Goal: Task Accomplishment & Management: Use online tool/utility

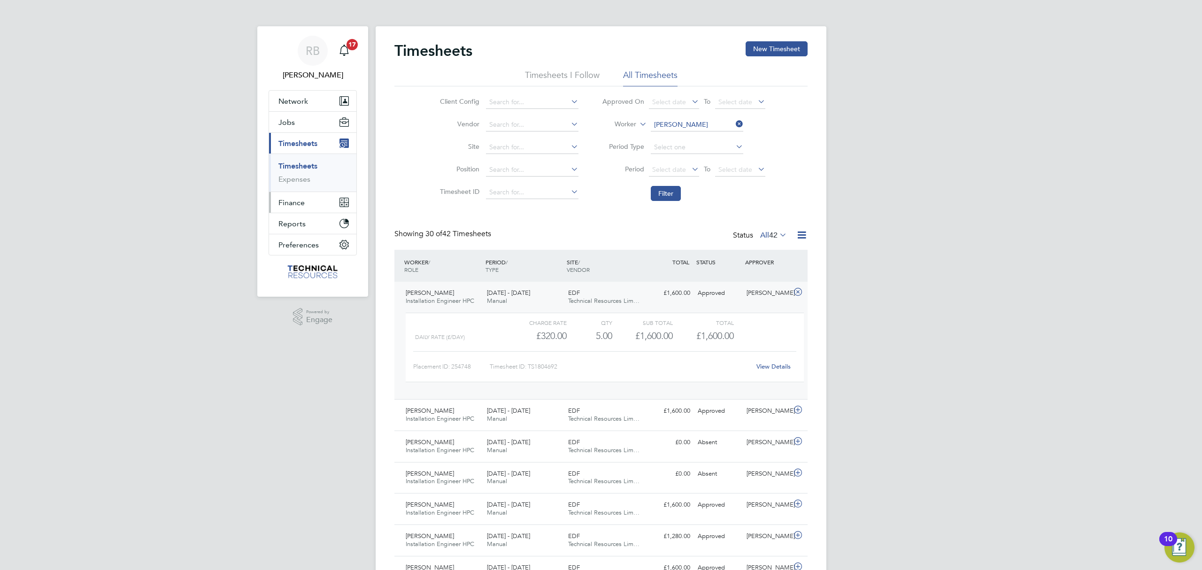
click at [288, 202] on span "Finance" at bounding box center [291, 202] width 26 height 9
click at [301, 192] on li "Invoices & Credit Notes" at bounding box center [313, 194] width 70 height 23
click at [305, 179] on ul "Invoices & Credit Notes Statements Payments" at bounding box center [312, 205] width 87 height 61
click at [305, 190] on link "Invoices & Credit Notes" at bounding box center [307, 192] width 59 height 18
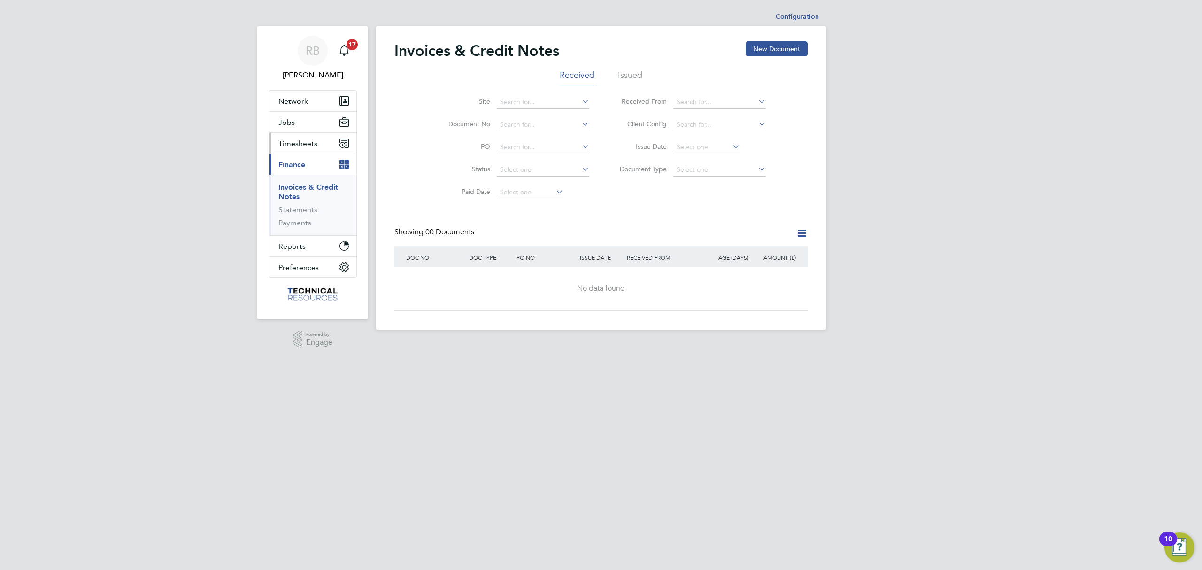
click at [288, 147] on span "Timesheets" at bounding box center [297, 143] width 39 height 9
click at [280, 163] on span "Finance" at bounding box center [291, 164] width 27 height 9
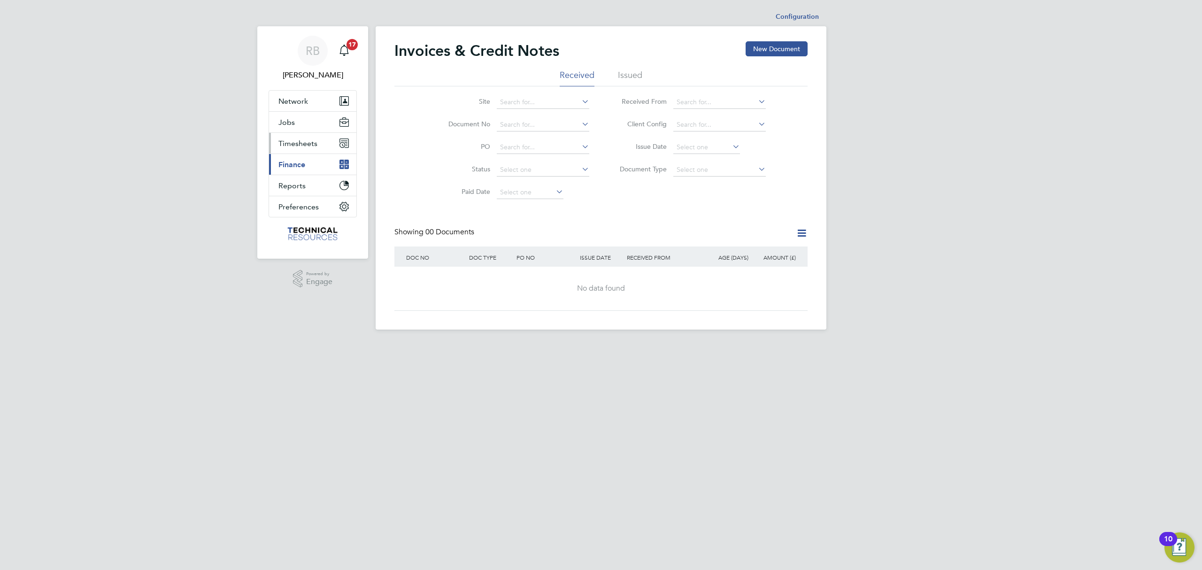
click at [289, 145] on span "Timesheets" at bounding box center [297, 143] width 39 height 9
click at [288, 164] on link "Timesheets" at bounding box center [297, 165] width 39 height 9
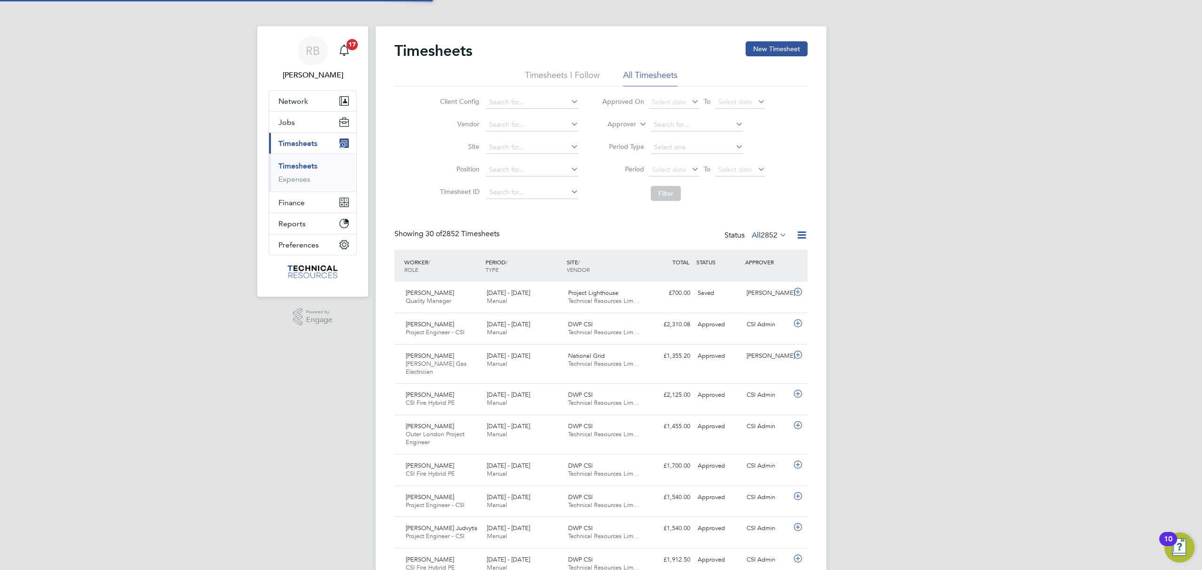
scroll to position [23, 82]
click at [798, 240] on icon at bounding box center [802, 235] width 12 height 12
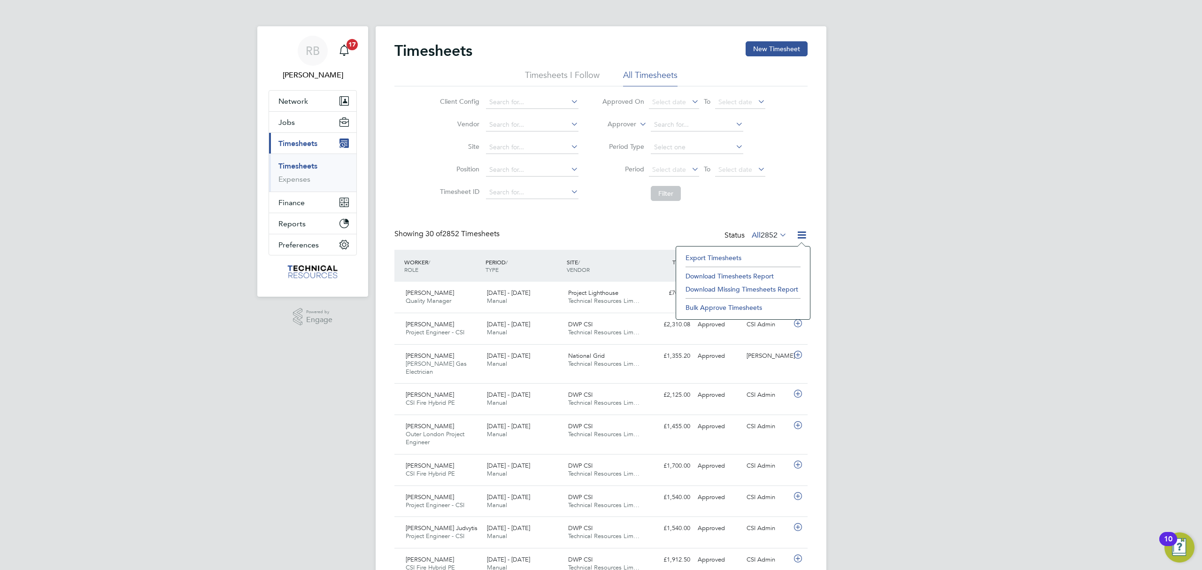
click at [724, 254] on li "Export Timesheets" at bounding box center [743, 257] width 124 height 13
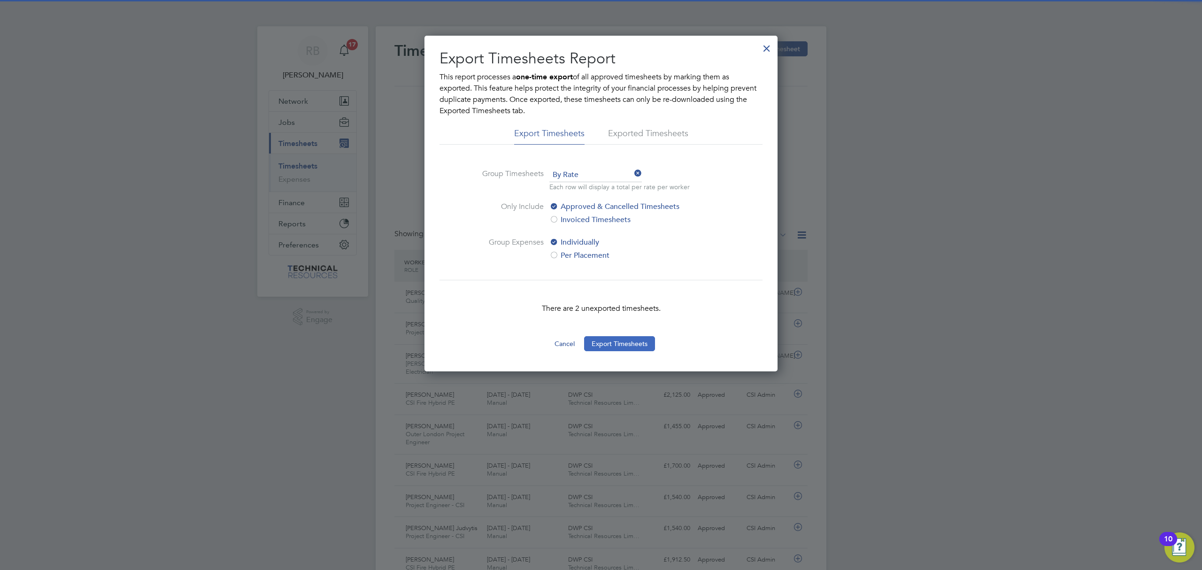
click at [628, 346] on button "Export Timesheets" at bounding box center [619, 343] width 71 height 15
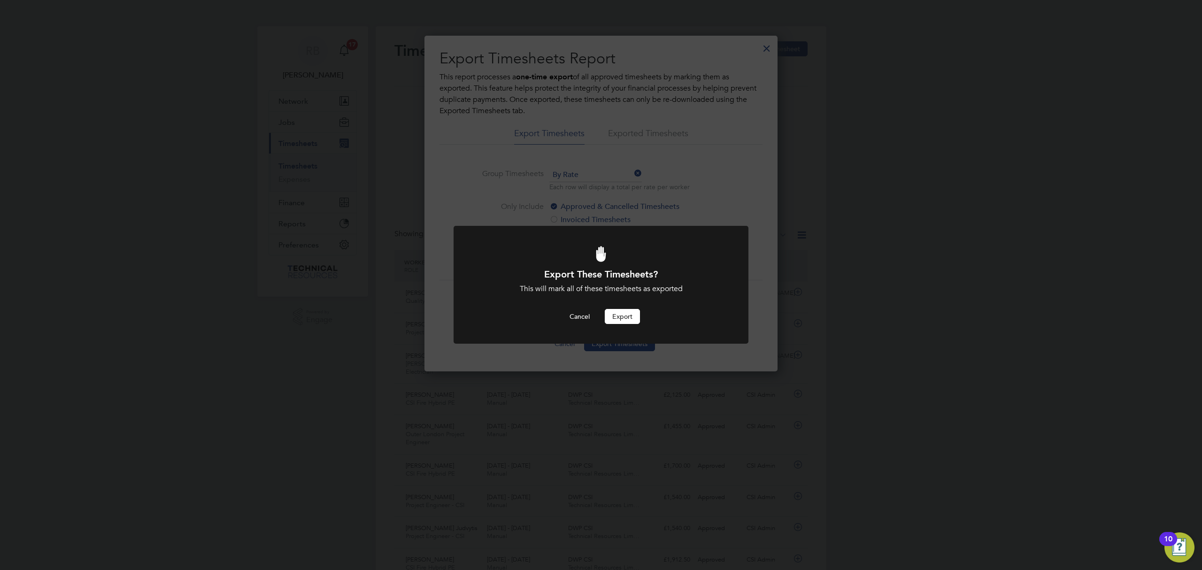
click at [632, 322] on button "Export" at bounding box center [622, 316] width 35 height 15
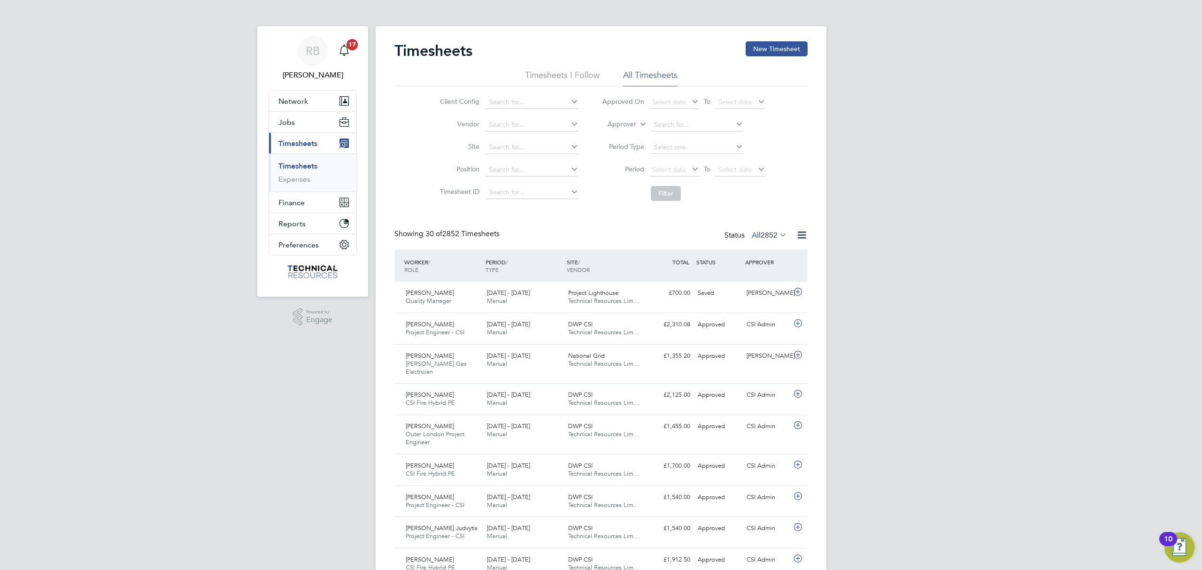
click at [773, 239] on span "2852" at bounding box center [768, 234] width 17 height 9
click at [774, 292] on li "Approved" at bounding box center [756, 291] width 43 height 13
click at [661, 126] on input at bounding box center [697, 124] width 92 height 13
type input "craig"
click at [637, 122] on icon at bounding box center [637, 121] width 0 height 8
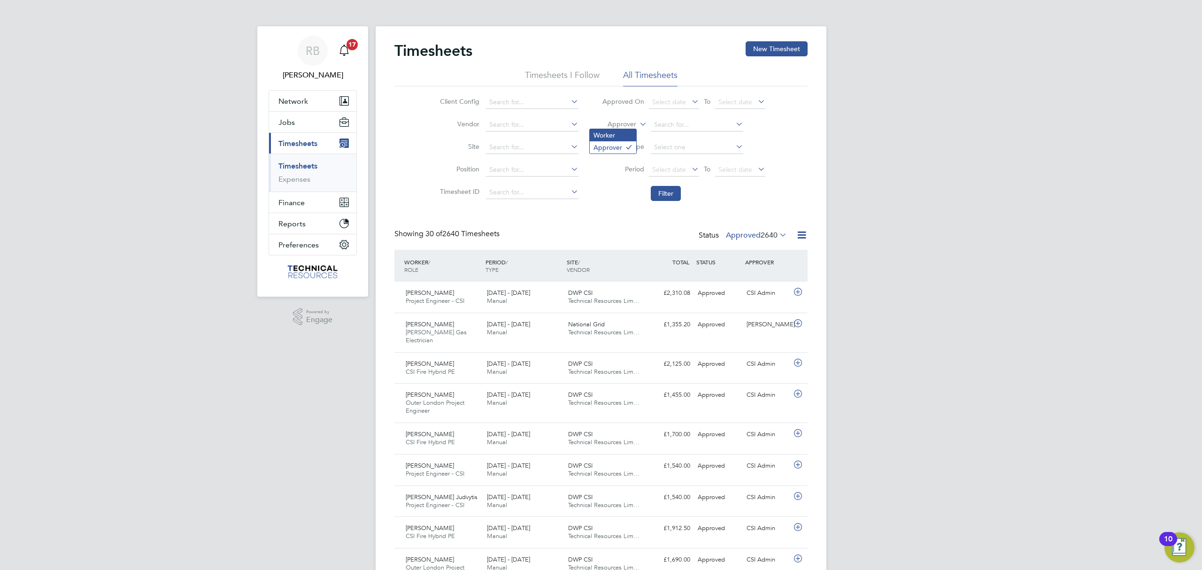
click at [613, 134] on li "Worker" at bounding box center [613, 135] width 46 height 12
click at [678, 127] on input at bounding box center [697, 124] width 92 height 13
type input "f"
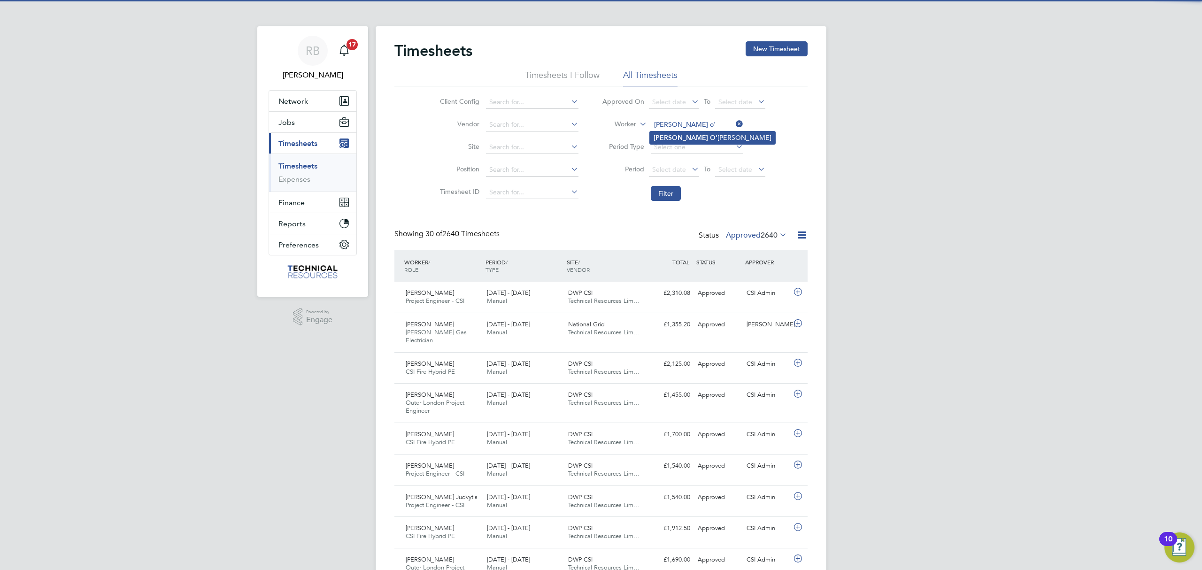
click at [680, 137] on li "Craig O' Connor" at bounding box center [712, 137] width 125 height 13
type input "Craig O'Connor"
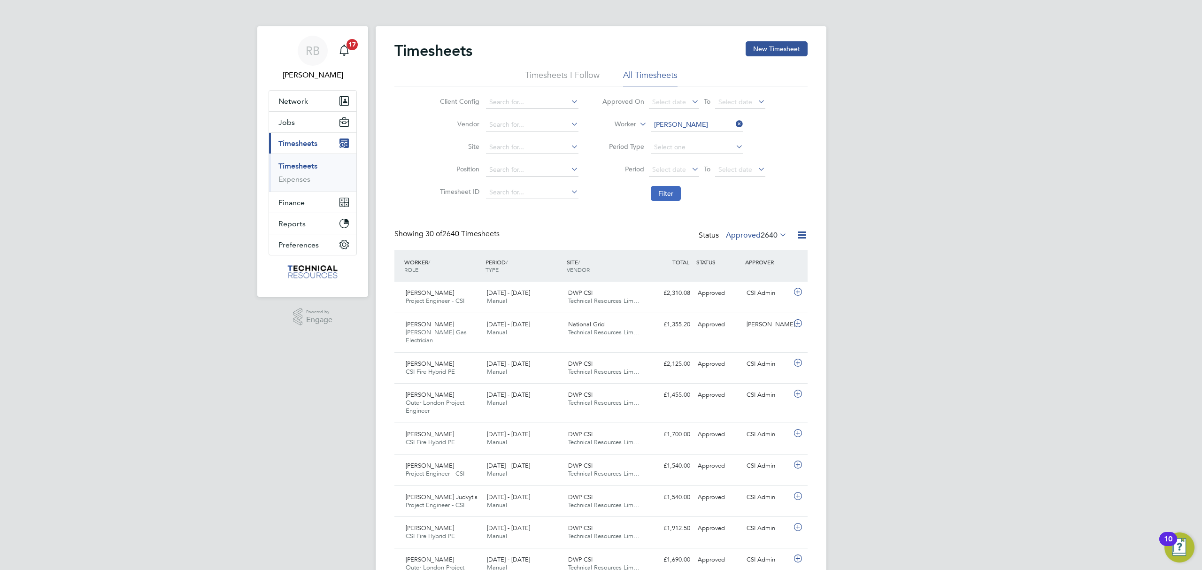
click at [670, 192] on button "Filter" at bounding box center [666, 193] width 30 height 15
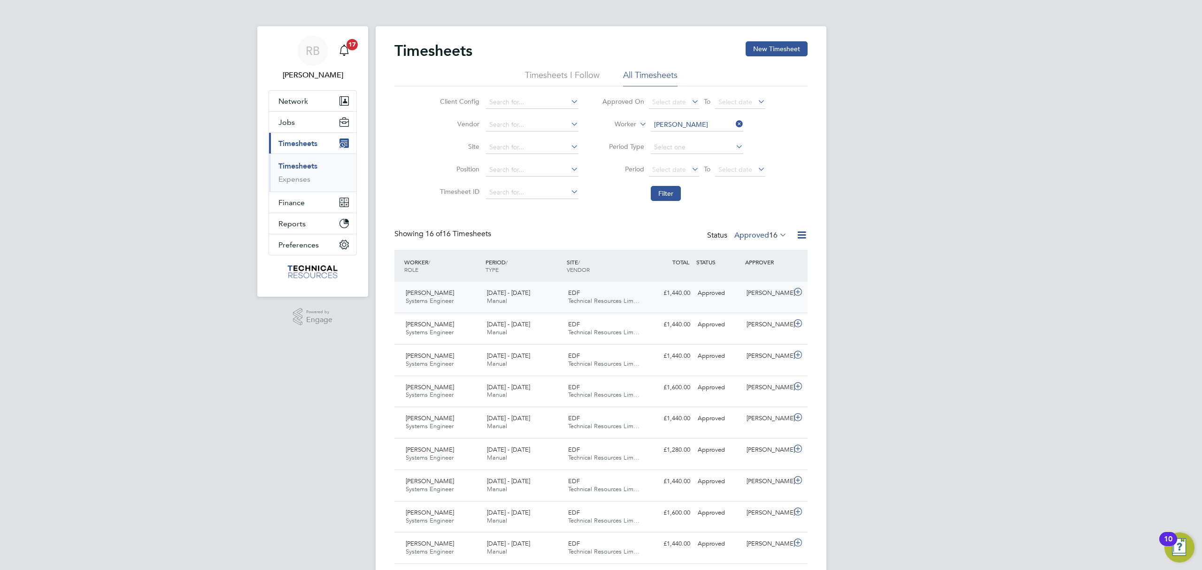
click at [785, 298] on div "Ian Mellor" at bounding box center [767, 292] width 49 height 15
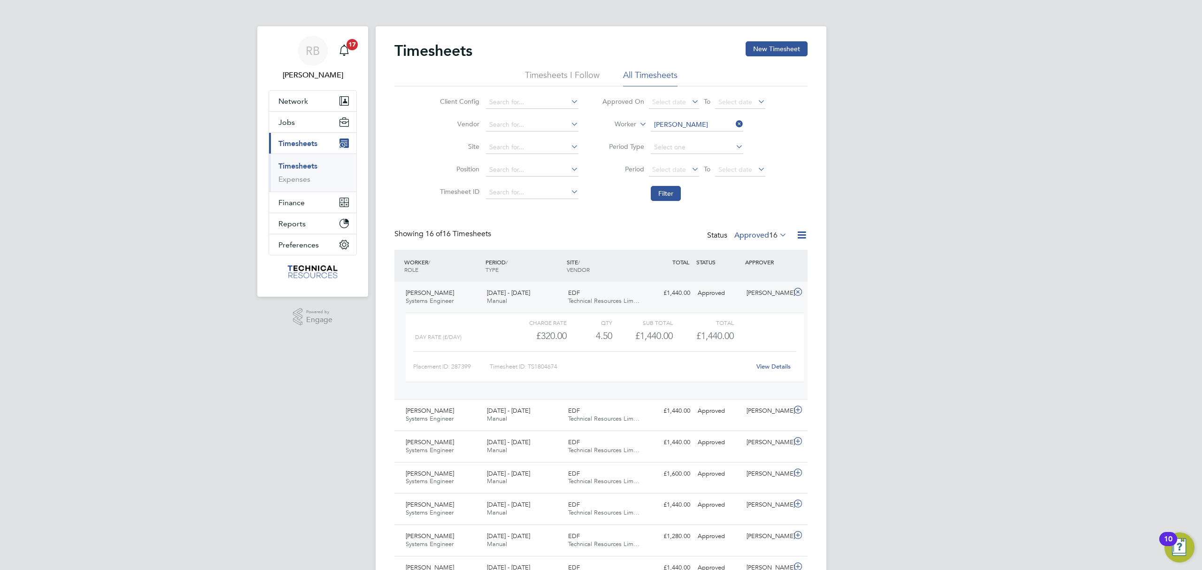
click at [778, 370] on link "View Details" at bounding box center [773, 366] width 34 height 8
click at [770, 233] on span "16" at bounding box center [773, 234] width 8 height 9
click at [786, 295] on li "16" at bounding box center [782, 291] width 12 height 13
click at [777, 235] on icon at bounding box center [777, 234] width 0 height 13
click at [782, 248] on li "17" at bounding box center [782, 251] width 12 height 13
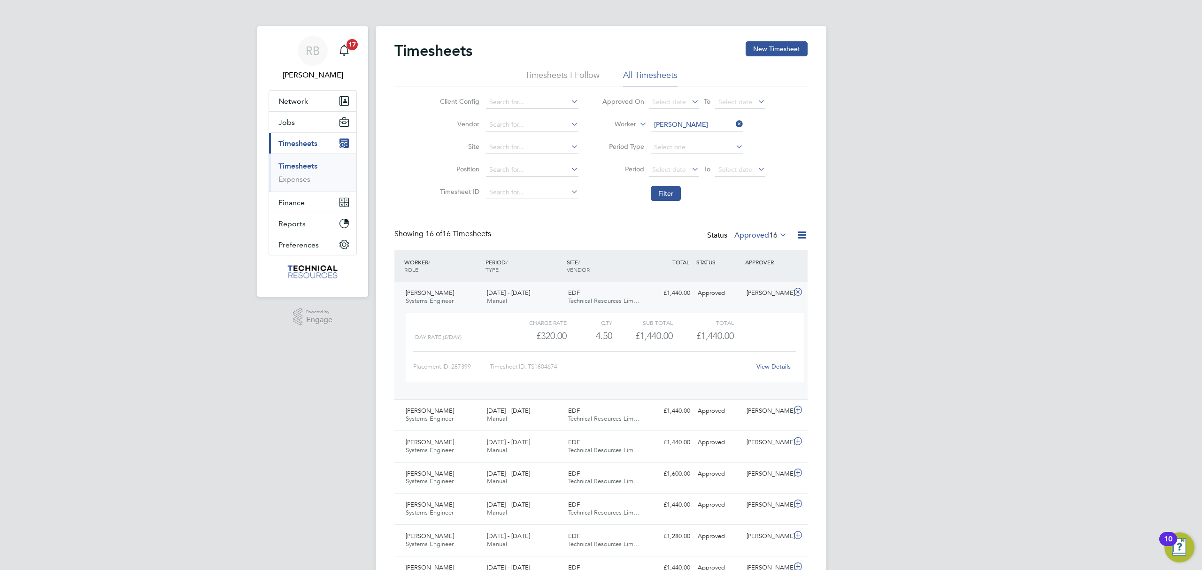
click at [566, 72] on li "Timesheets I Follow" at bounding box center [562, 77] width 75 height 17
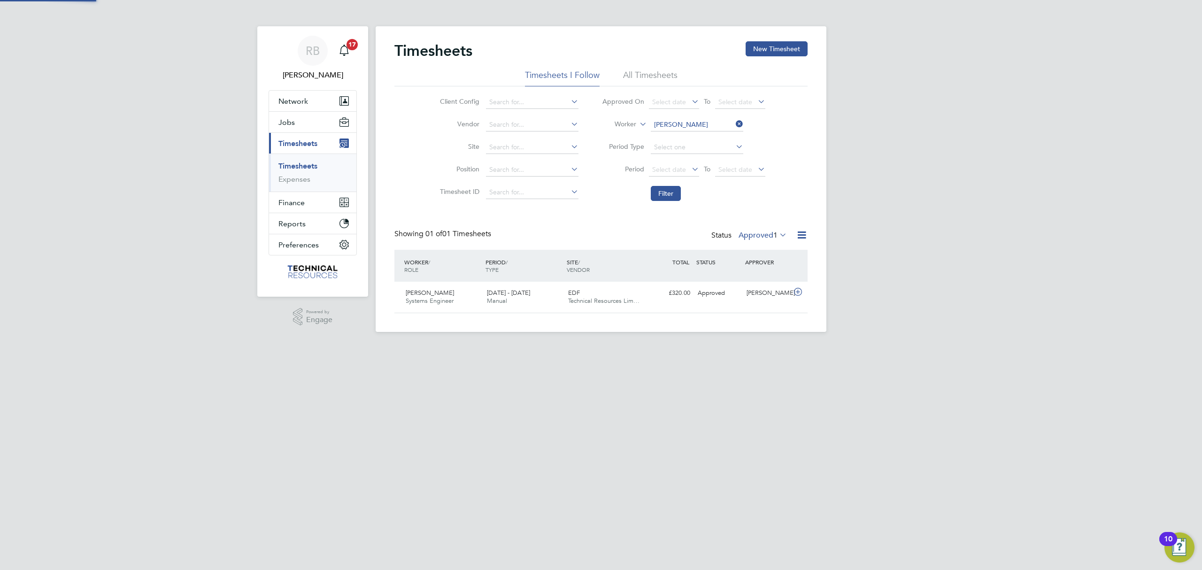
click at [661, 67] on div "Timesheets New Timesheet" at bounding box center [600, 55] width 413 height 28
click at [734, 126] on icon at bounding box center [734, 123] width 0 height 13
click at [663, 201] on li "Filter" at bounding box center [683, 193] width 187 height 24
click at [686, 188] on li "Filter" at bounding box center [683, 193] width 187 height 24
click at [673, 192] on button "Filter" at bounding box center [666, 193] width 30 height 15
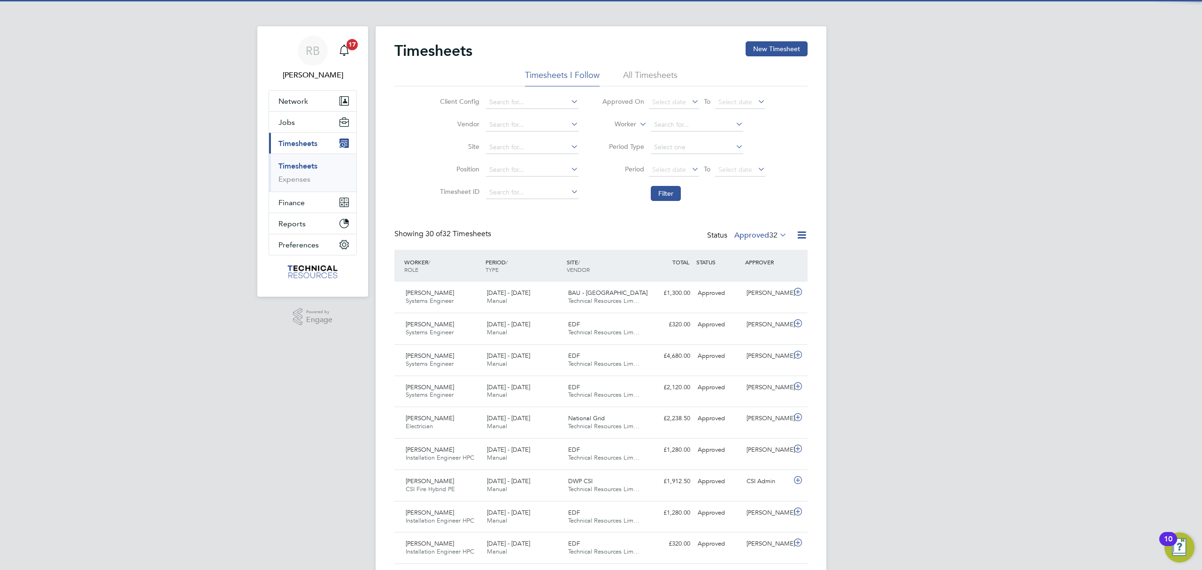
click at [777, 237] on icon at bounding box center [777, 234] width 0 height 13
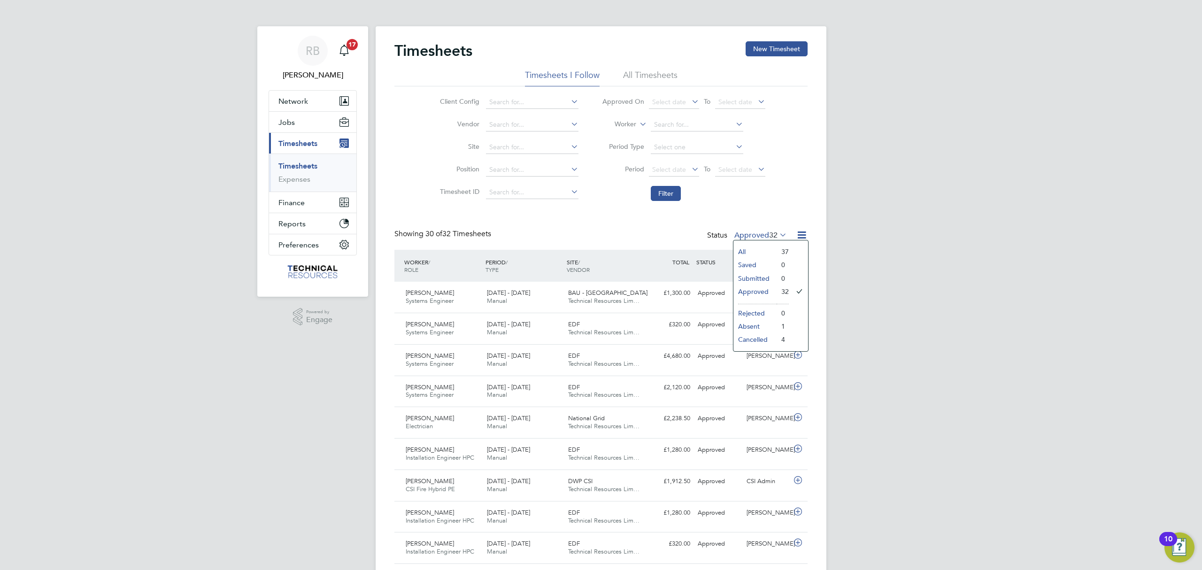
click at [782, 248] on li "37" at bounding box center [782, 251] width 12 height 13
click at [665, 72] on li "All Timesheets" at bounding box center [650, 77] width 54 height 17
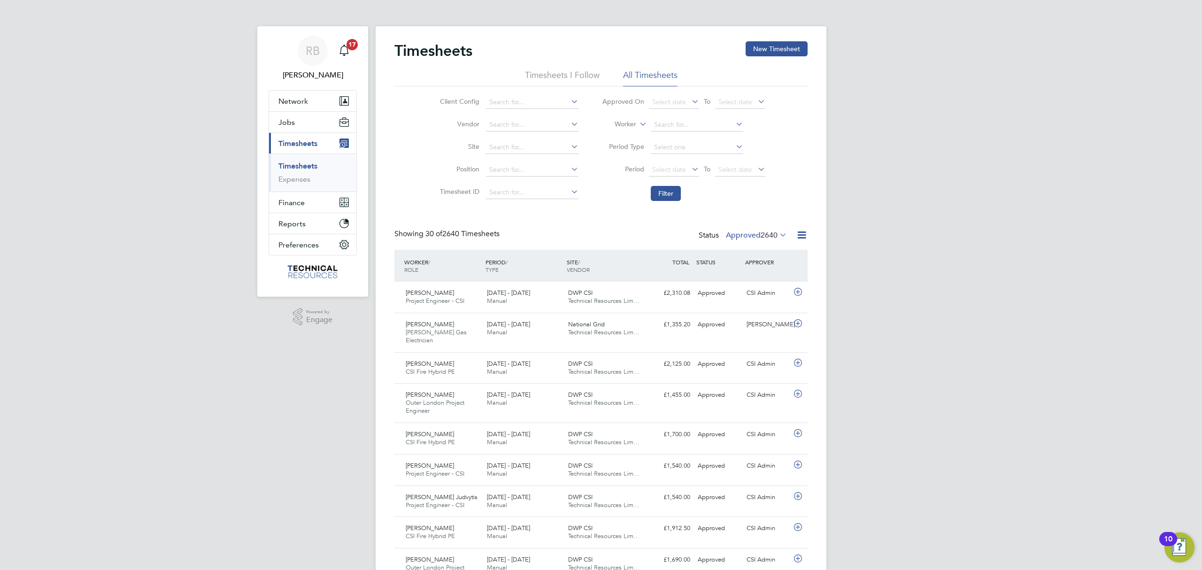
click at [766, 237] on span "2640" at bounding box center [768, 234] width 17 height 9
click at [792, 233] on div at bounding box center [798, 235] width 19 height 12
click at [798, 236] on icon at bounding box center [802, 235] width 12 height 12
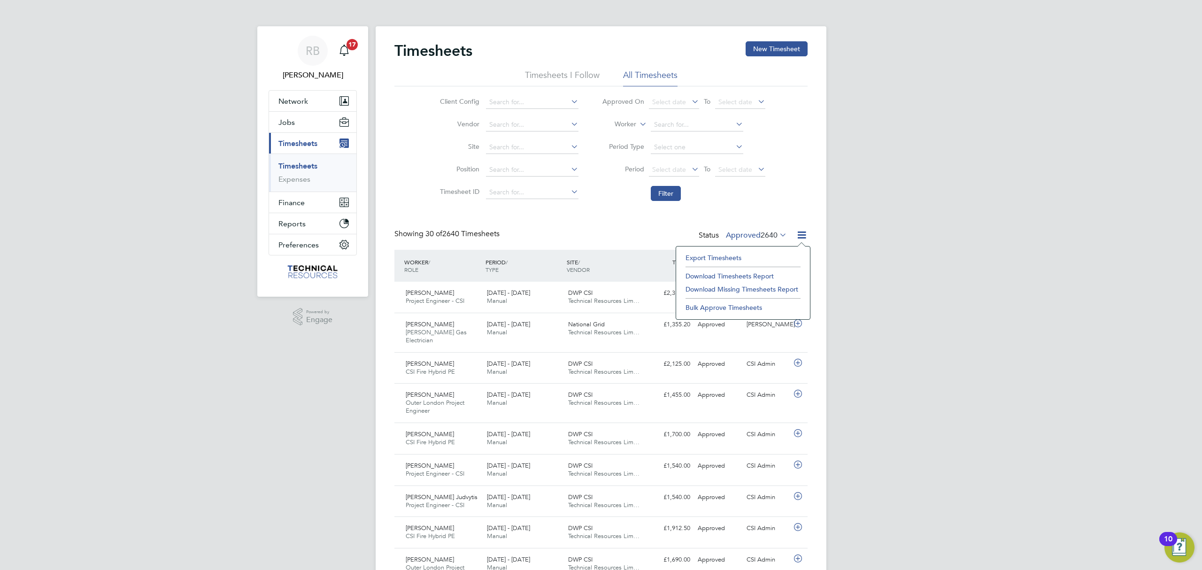
drag, startPoint x: 785, startPoint y: 248, endPoint x: 776, endPoint y: 256, distance: 11.7
click at [780, 253] on div "Export Timesheets Download Timesheets Report Download Missing Timesheets Report…" at bounding box center [742, 283] width 135 height 74
click at [803, 234] on icon at bounding box center [802, 235] width 12 height 12
click at [737, 259] on li "Export Timesheets" at bounding box center [743, 257] width 124 height 13
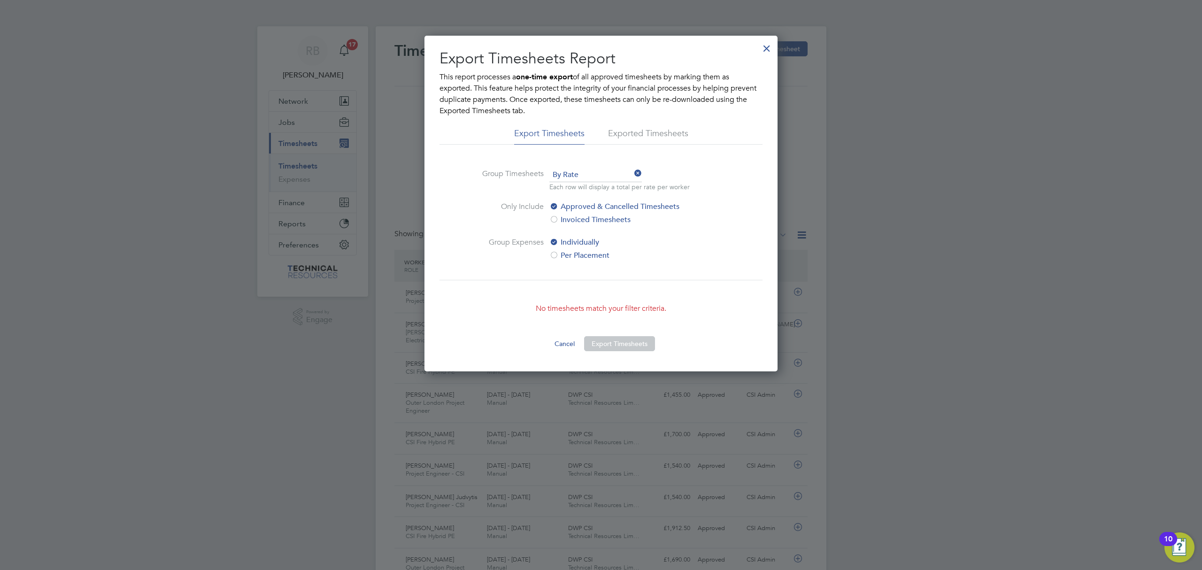
click at [765, 50] on div at bounding box center [766, 46] width 17 height 17
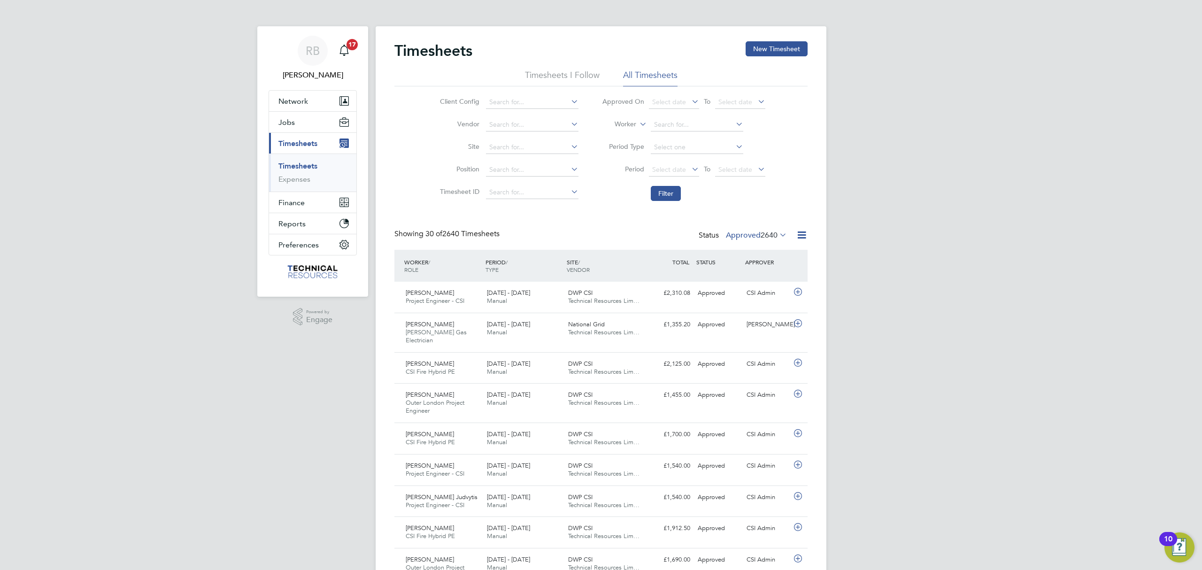
click at [765, 248] on div "Showing 30 of 2640 Timesheets Status Approved 2640" at bounding box center [600, 239] width 413 height 21
click at [761, 237] on span "2640" at bounding box center [768, 234] width 17 height 9
click at [753, 278] on li "Submitted" at bounding box center [743, 278] width 43 height 13
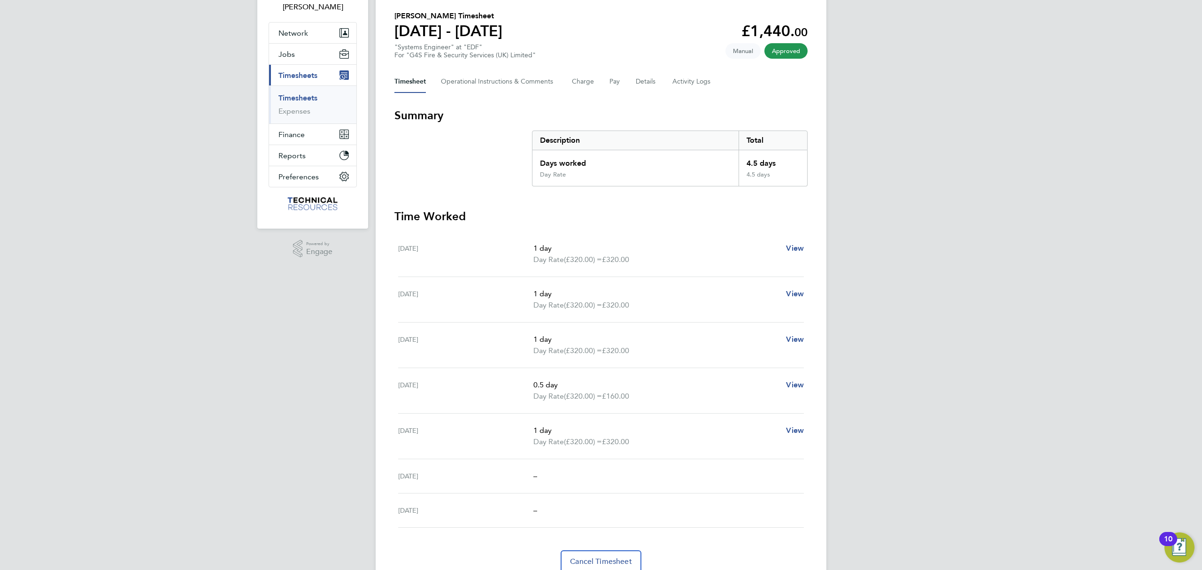
scroll to position [46, 0]
